Goal: Information Seeking & Learning: Learn about a topic

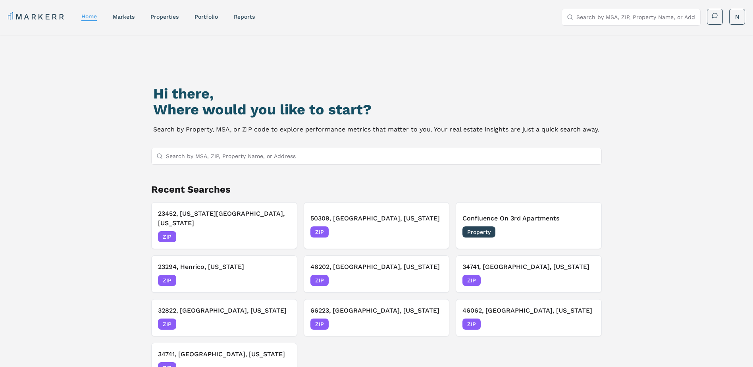
click at [252, 162] on input "Search by MSA, ZIP, Property Name, or Address" at bounding box center [381, 156] width 431 height 16
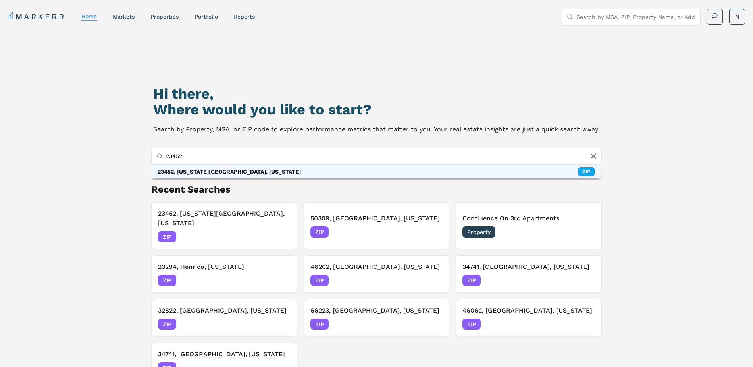
type input "23452"
click at [240, 171] on div "23452, [US_STATE][GEOGRAPHIC_DATA], [US_STATE] ZIP" at bounding box center [376, 171] width 450 height 13
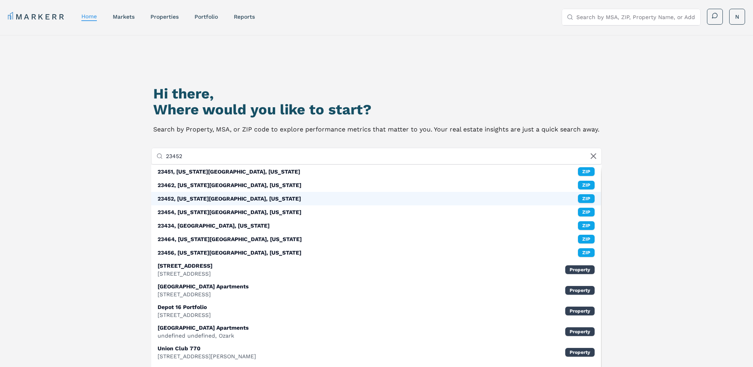
click at [222, 204] on div "23452, [US_STATE][GEOGRAPHIC_DATA], [US_STATE] ZIP" at bounding box center [376, 198] width 450 height 13
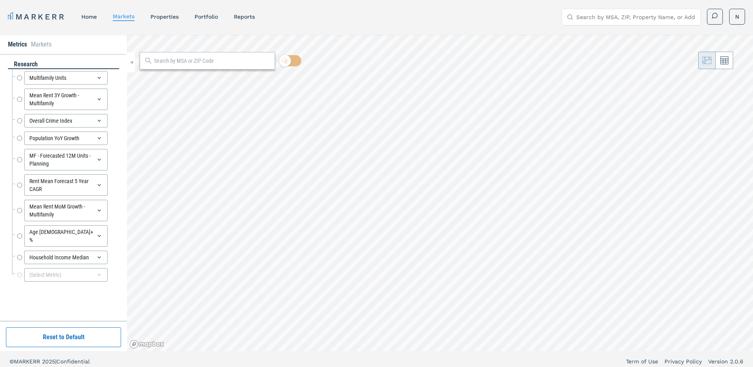
radio input "true"
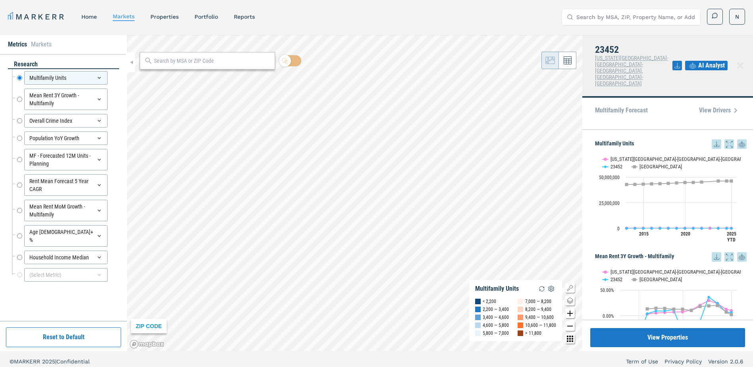
click at [712, 61] on span "AI Analyst" at bounding box center [711, 66] width 27 height 10
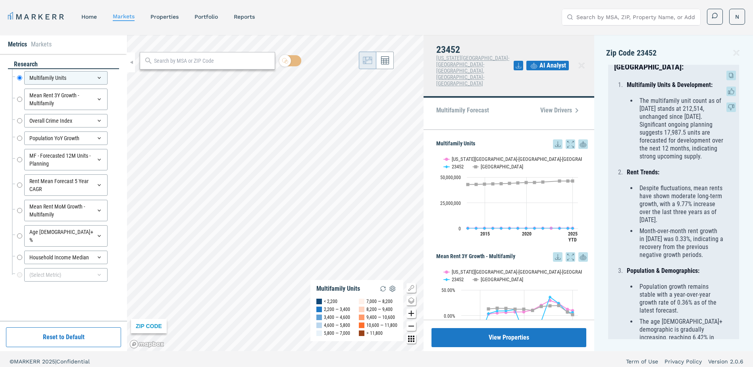
scroll to position [131, 0]
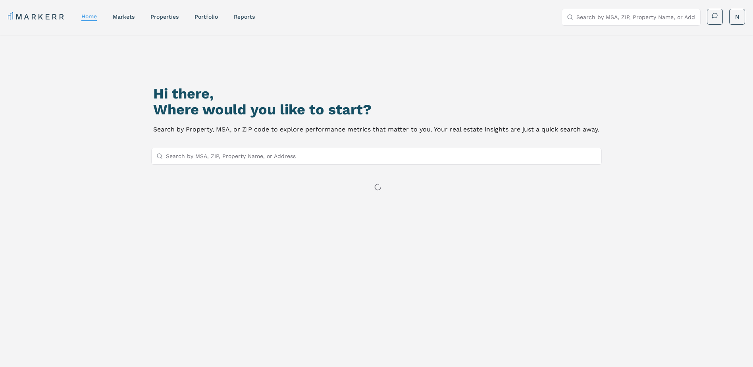
click at [224, 158] on input "Search by MSA, ZIP, Property Name, or Address" at bounding box center [381, 156] width 431 height 16
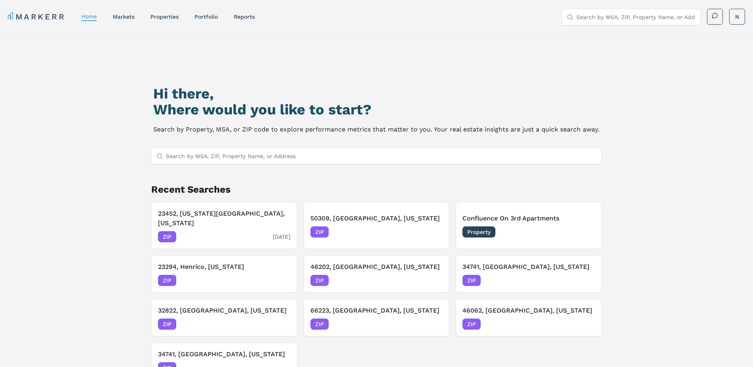
click at [215, 218] on h3 "23452, [US_STATE][GEOGRAPHIC_DATA], [US_STATE]" at bounding box center [224, 218] width 133 height 19
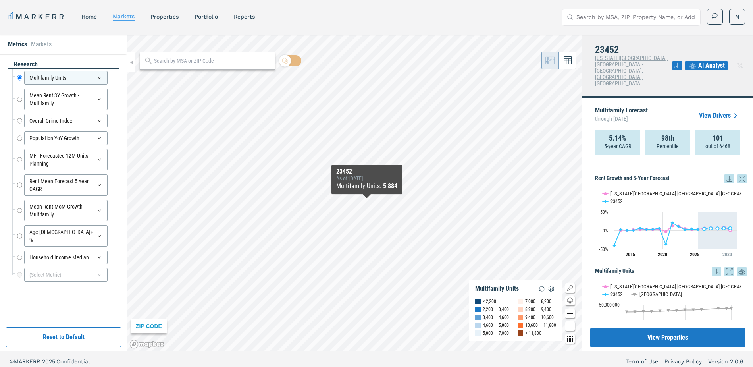
click at [721, 111] on link "View Drivers" at bounding box center [719, 116] width 41 height 10
